Goal: Check status: Check status

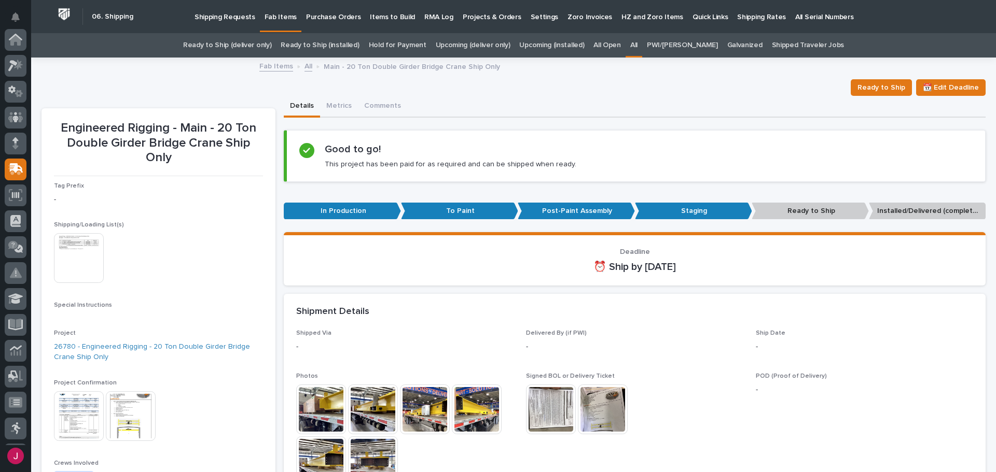
scroll to position [130, 0]
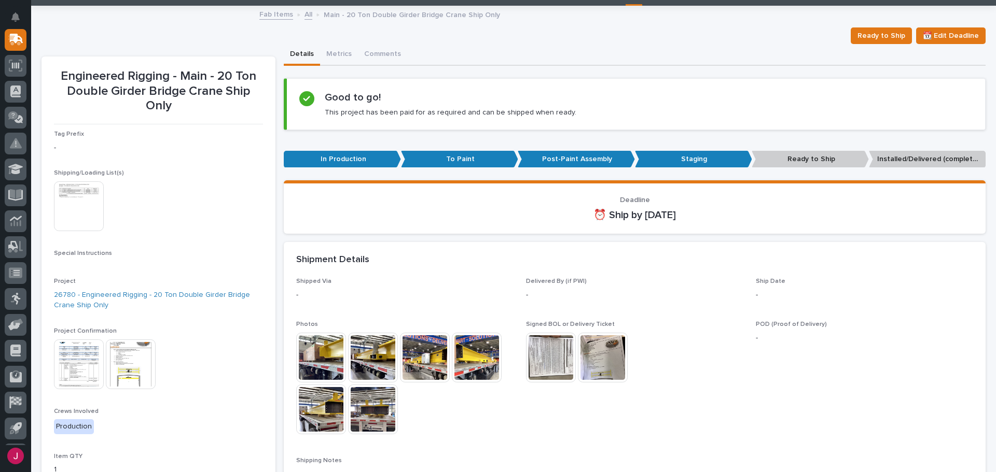
click at [305, 350] on img at bounding box center [321, 358] width 50 height 50
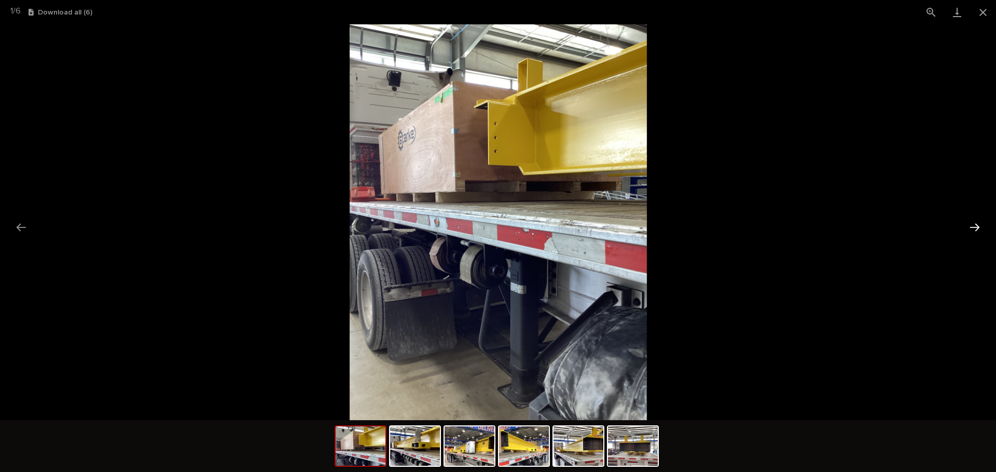
click at [974, 225] on button "Next slide" at bounding box center [974, 227] width 22 height 20
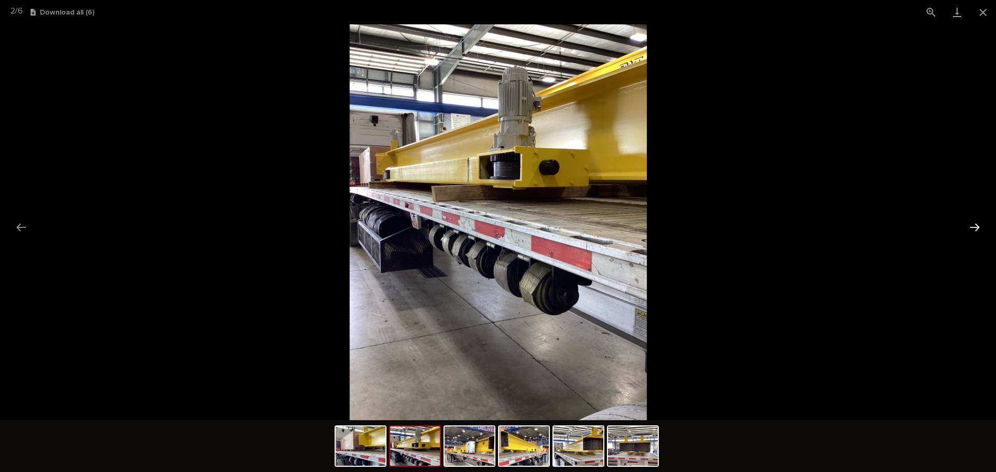
click at [974, 225] on button "Next slide" at bounding box center [974, 227] width 22 height 20
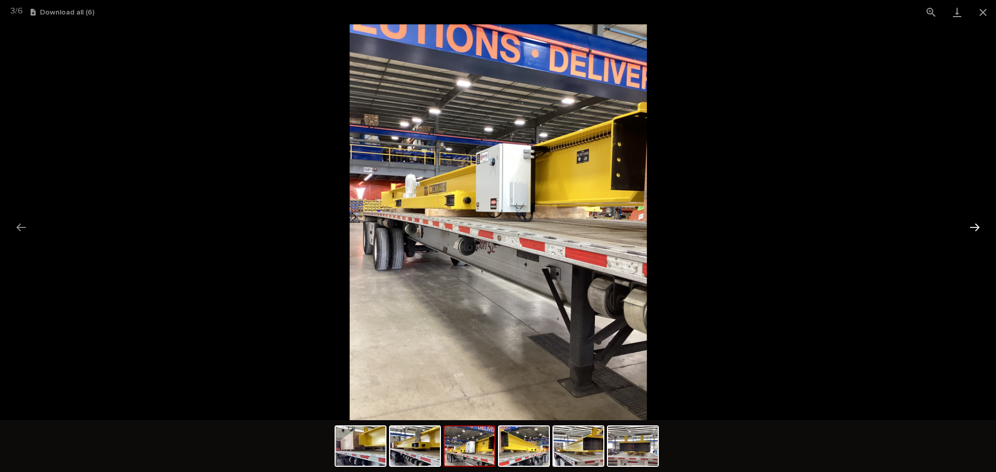
click at [974, 225] on button "Next slide" at bounding box center [974, 227] width 22 height 20
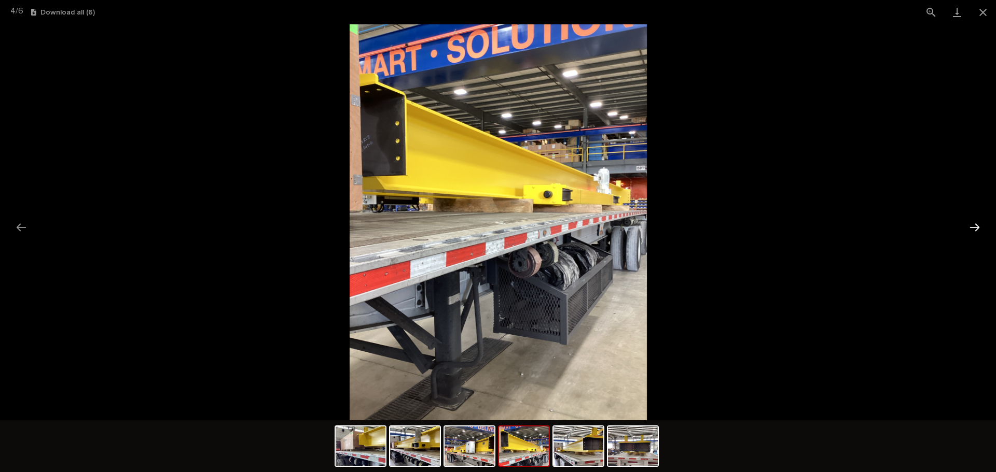
click at [974, 225] on button "Next slide" at bounding box center [974, 227] width 22 height 20
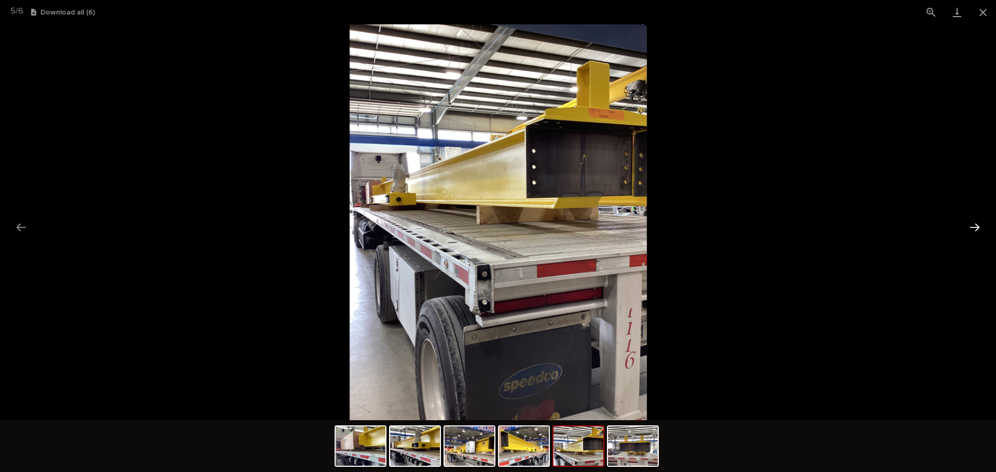
click at [974, 225] on button "Next slide" at bounding box center [974, 227] width 22 height 20
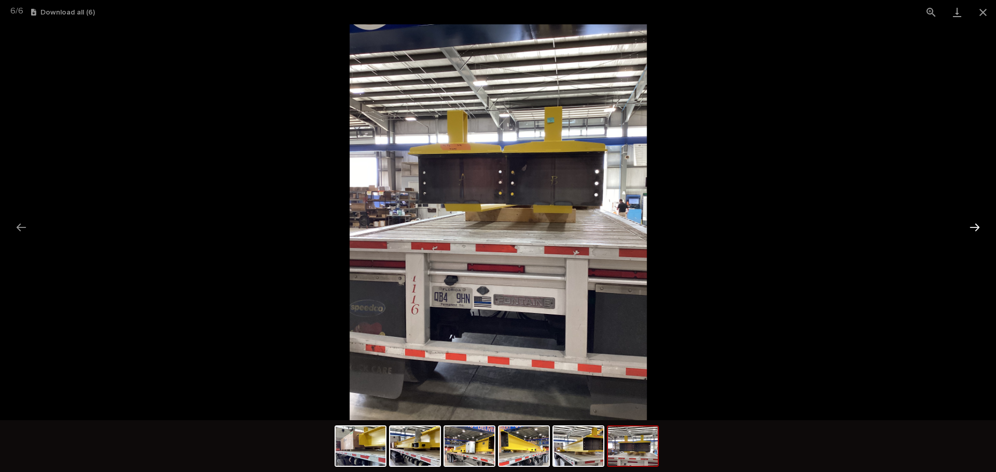
click at [974, 225] on button "Next slide" at bounding box center [974, 227] width 22 height 20
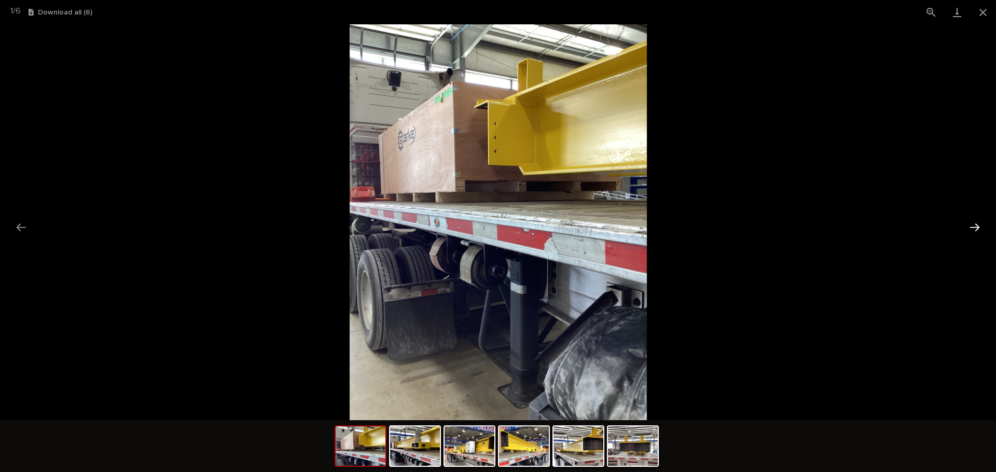
click at [974, 225] on button "Next slide" at bounding box center [974, 227] width 22 height 20
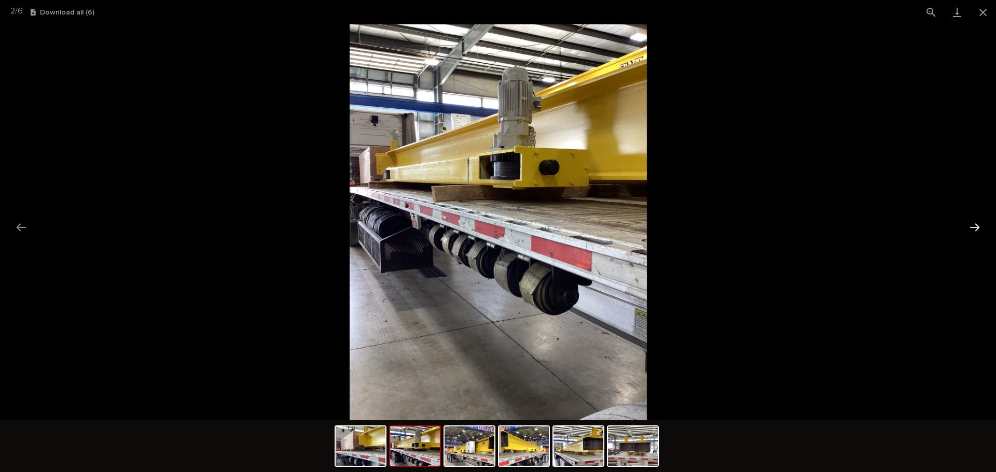
click at [973, 224] on button "Next slide" at bounding box center [974, 227] width 22 height 20
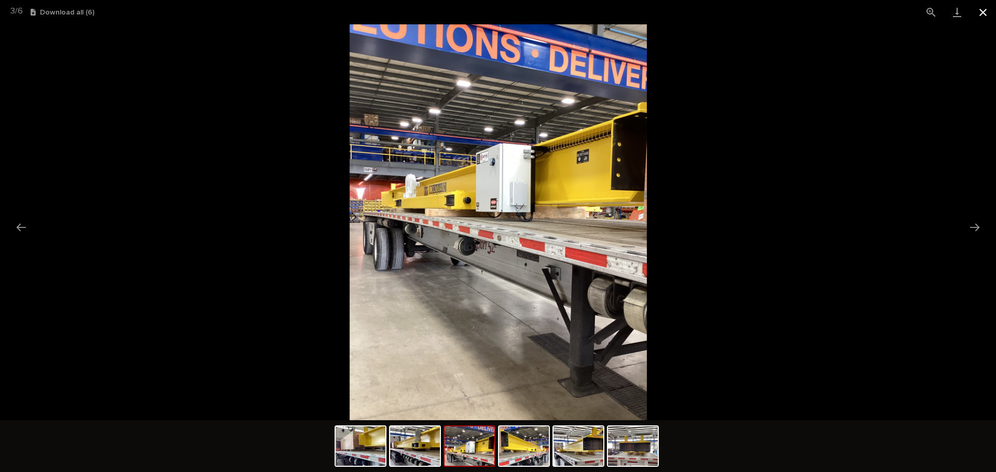
click at [980, 13] on button "Close gallery" at bounding box center [983, 12] width 26 height 24
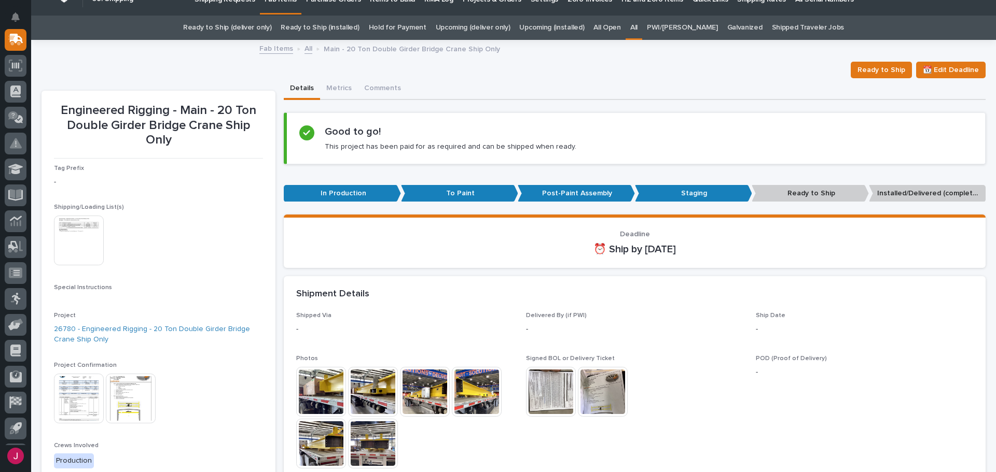
scroll to position [0, 0]
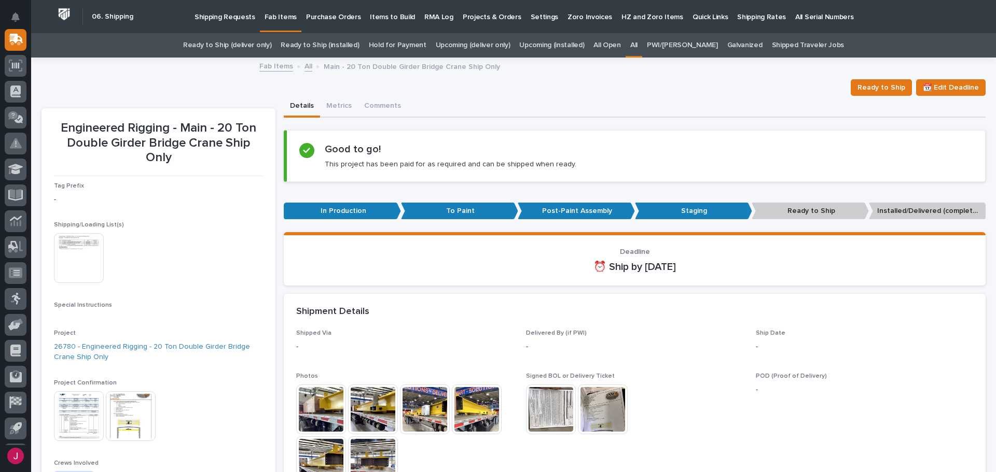
click at [222, 19] on p "Shipping Requests" at bounding box center [224, 11] width 61 height 22
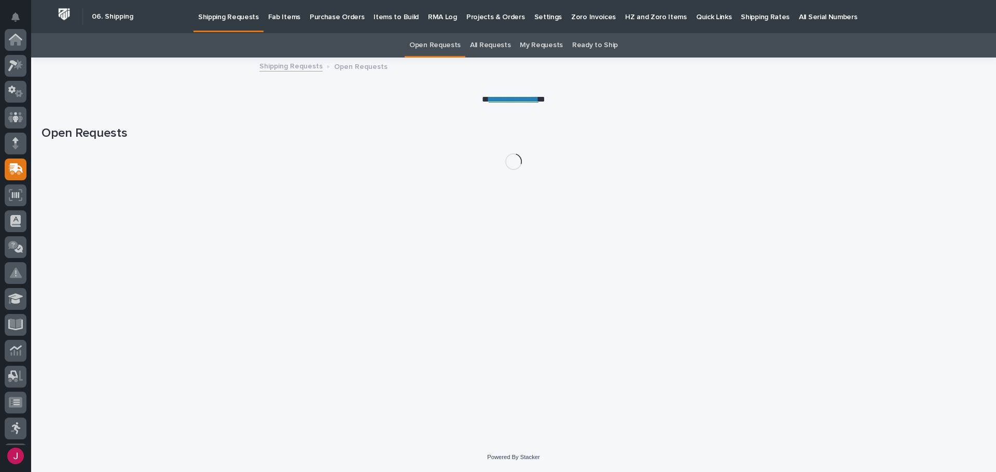
scroll to position [130, 0]
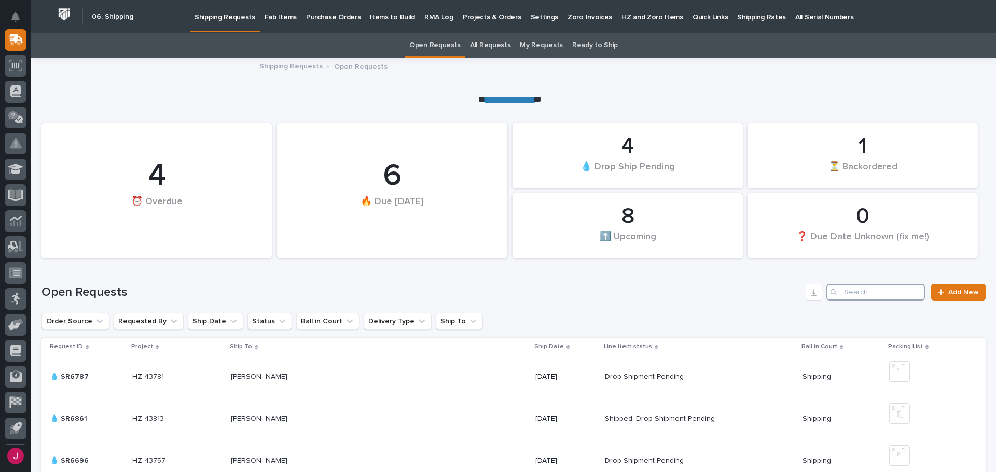
click at [858, 294] on input "Search" at bounding box center [875, 292] width 99 height 17
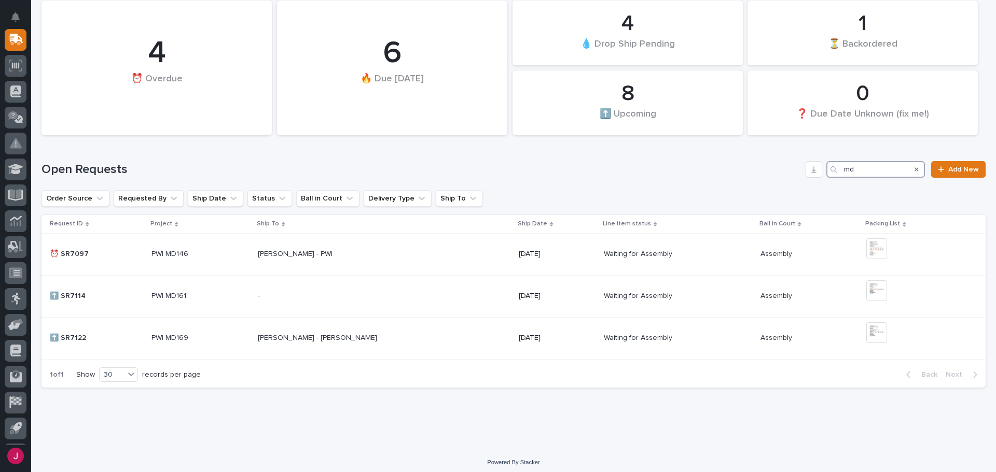
scroll to position [128, 0]
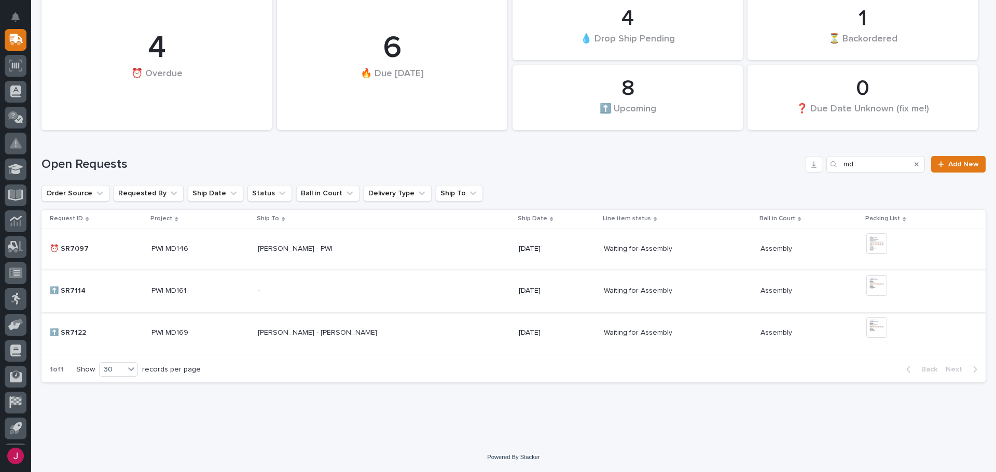
click at [880, 286] on img at bounding box center [876, 285] width 21 height 21
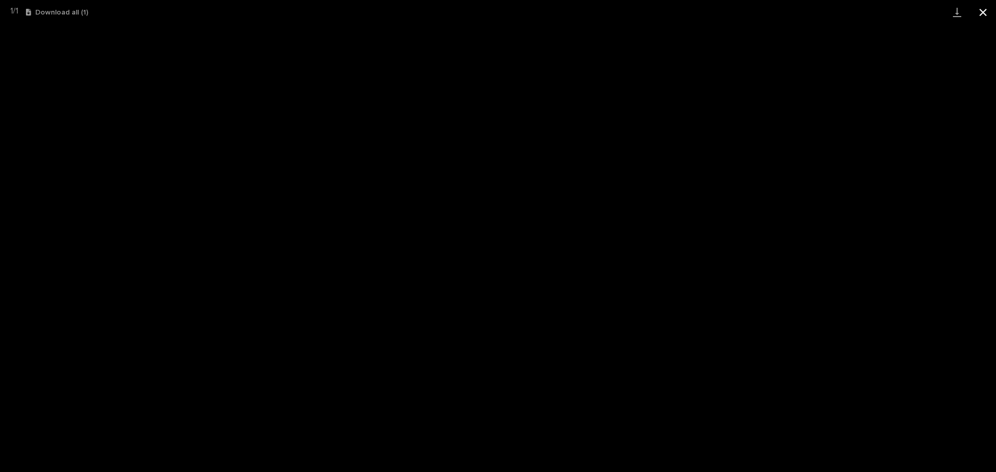
click at [986, 12] on button "Close gallery" at bounding box center [983, 12] width 26 height 24
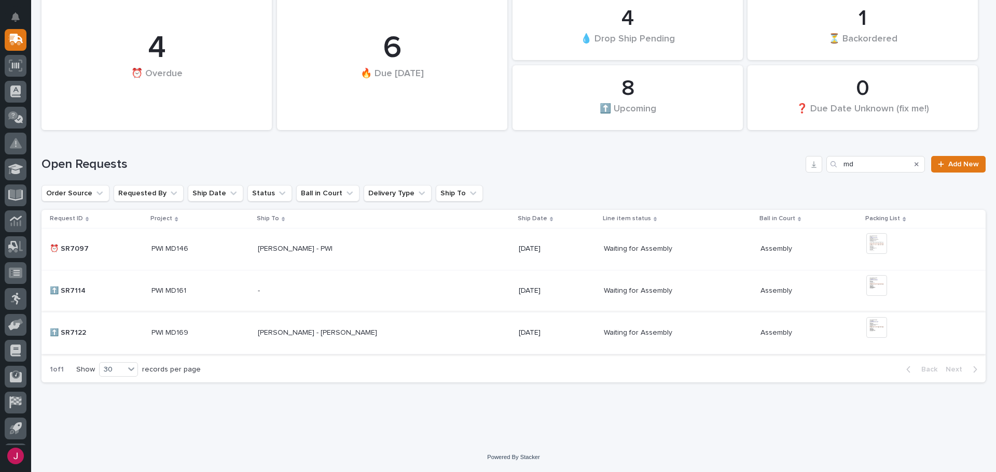
click at [874, 331] on img at bounding box center [876, 327] width 21 height 21
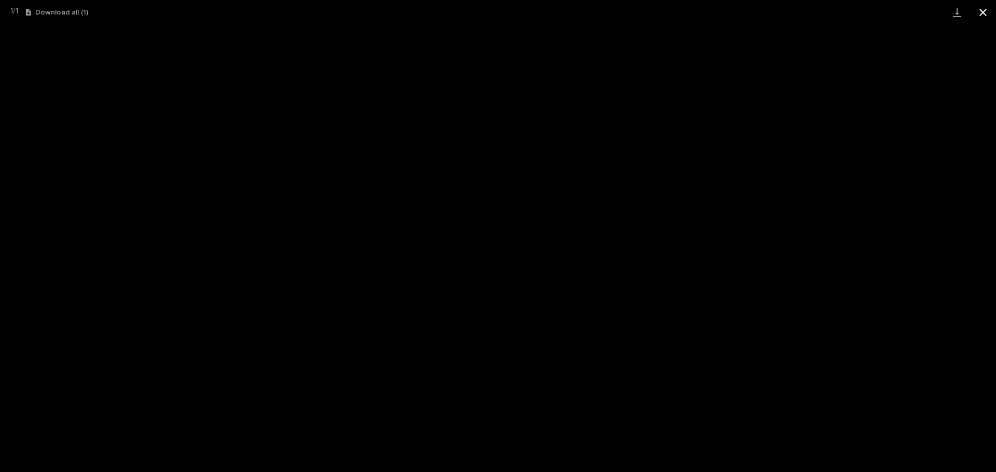
click at [985, 11] on button "Close gallery" at bounding box center [983, 12] width 26 height 24
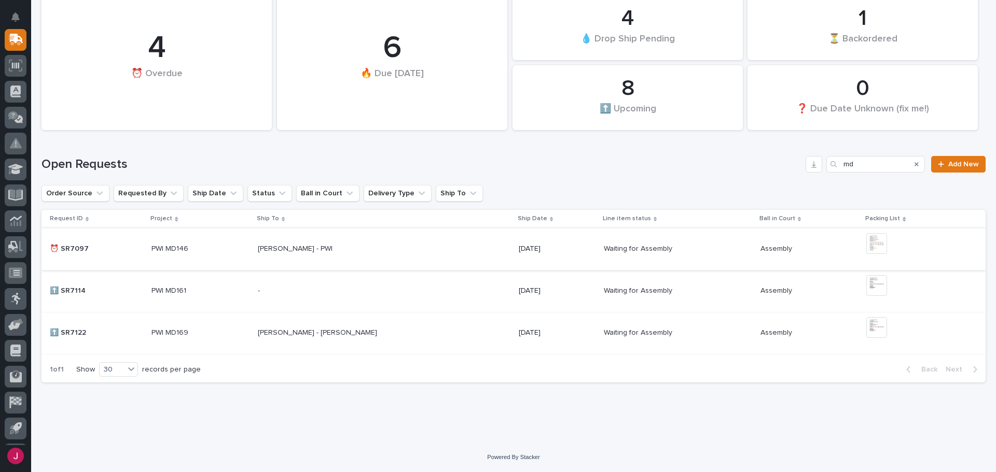
click at [883, 240] on img at bounding box center [876, 243] width 21 height 21
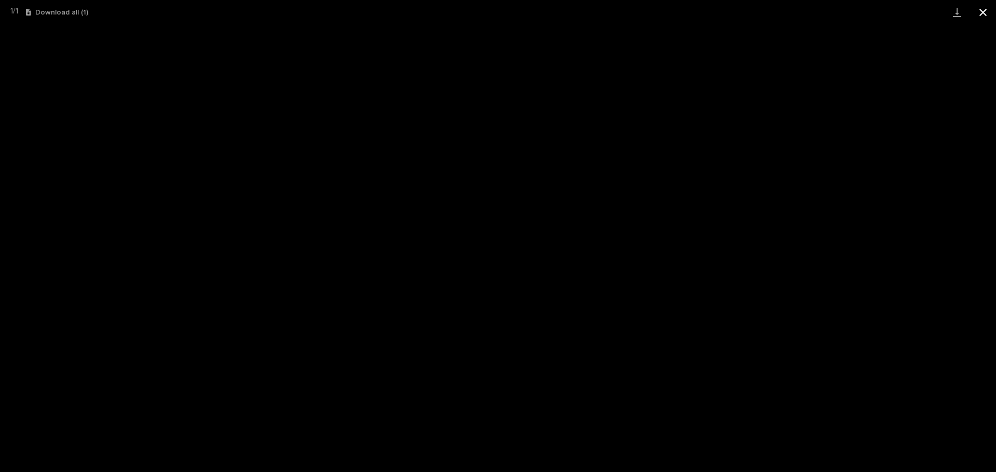
click at [984, 14] on button "Close gallery" at bounding box center [983, 12] width 26 height 24
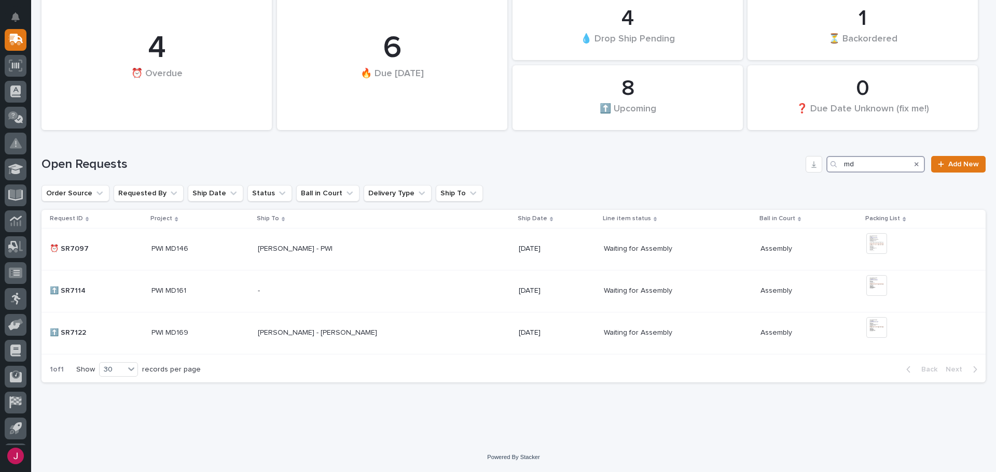
drag, startPoint x: 866, startPoint y: 165, endPoint x: 790, endPoint y: 170, distance: 75.8
click at [790, 170] on div "Open Requests md Add New" at bounding box center [513, 164] width 944 height 17
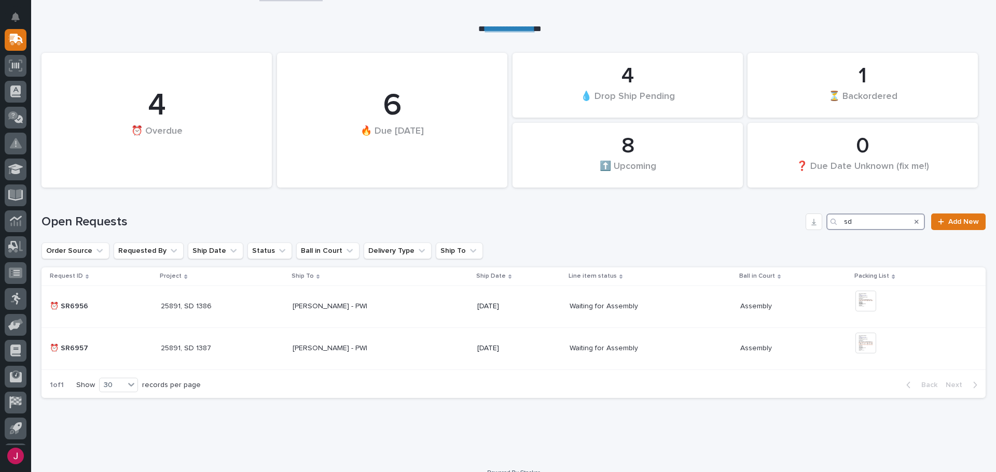
scroll to position [86, 0]
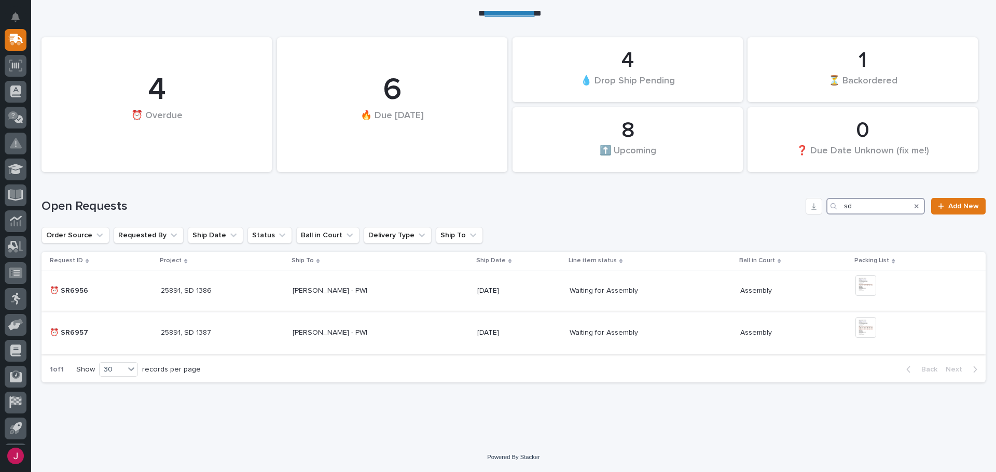
type input "sd"
click at [855, 330] on img at bounding box center [865, 327] width 21 height 21
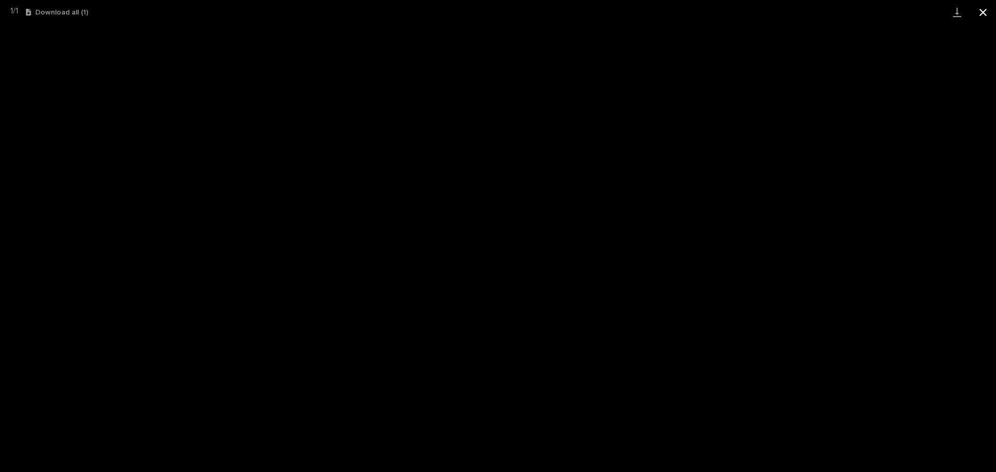
click at [986, 13] on button "Close gallery" at bounding box center [983, 12] width 26 height 24
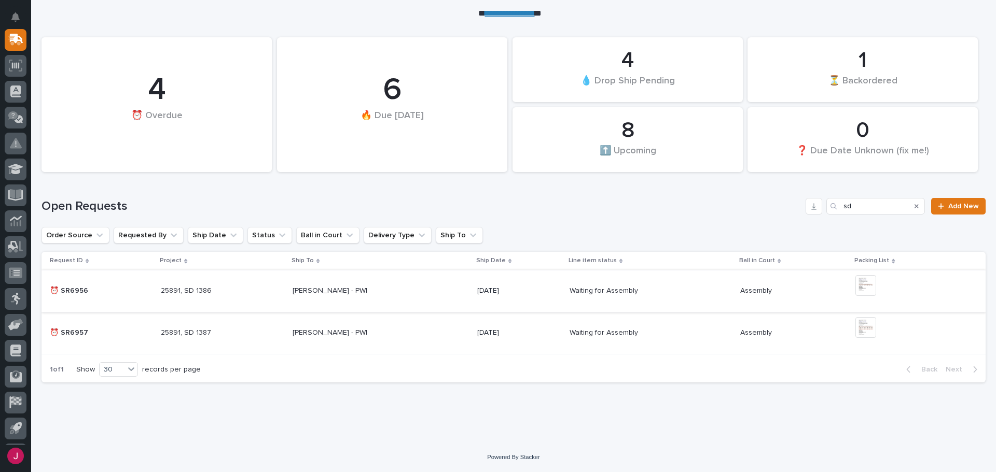
click at [855, 282] on img at bounding box center [865, 285] width 21 height 21
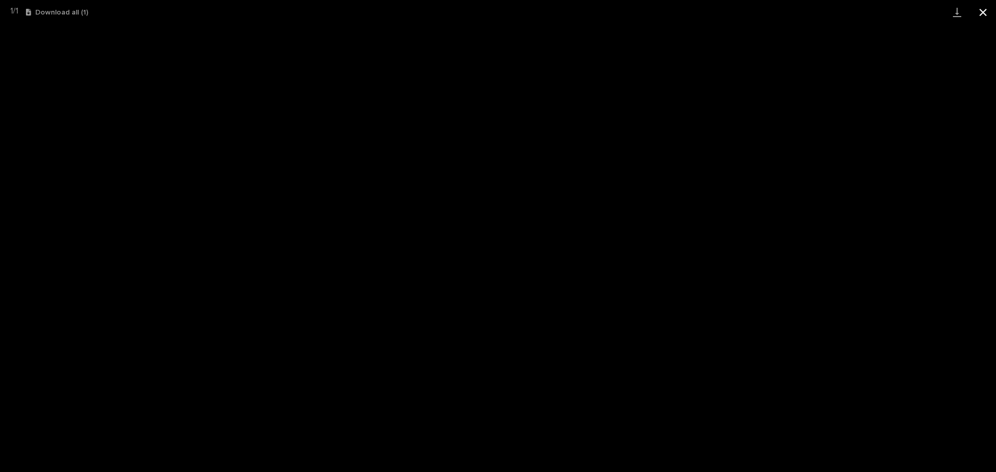
click at [983, 11] on button "Close gallery" at bounding box center [983, 12] width 26 height 24
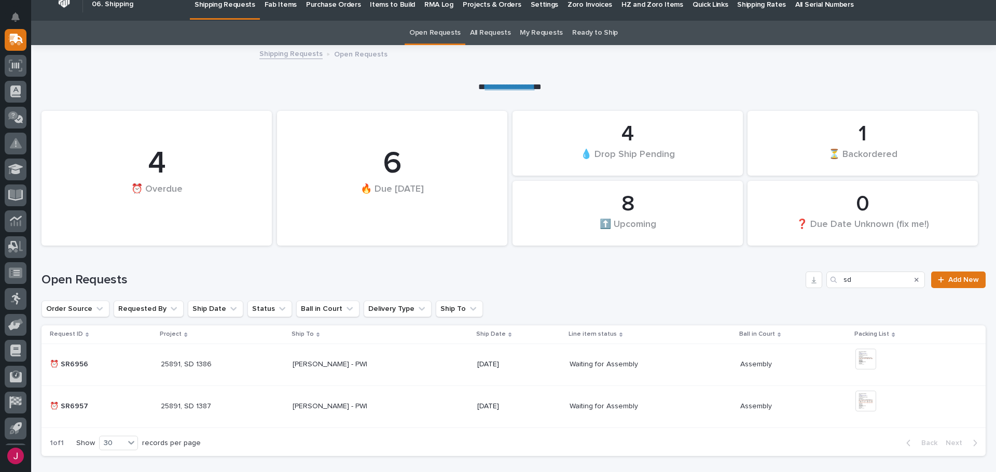
scroll to position [0, 0]
